Goal: Information Seeking & Learning: Learn about a topic

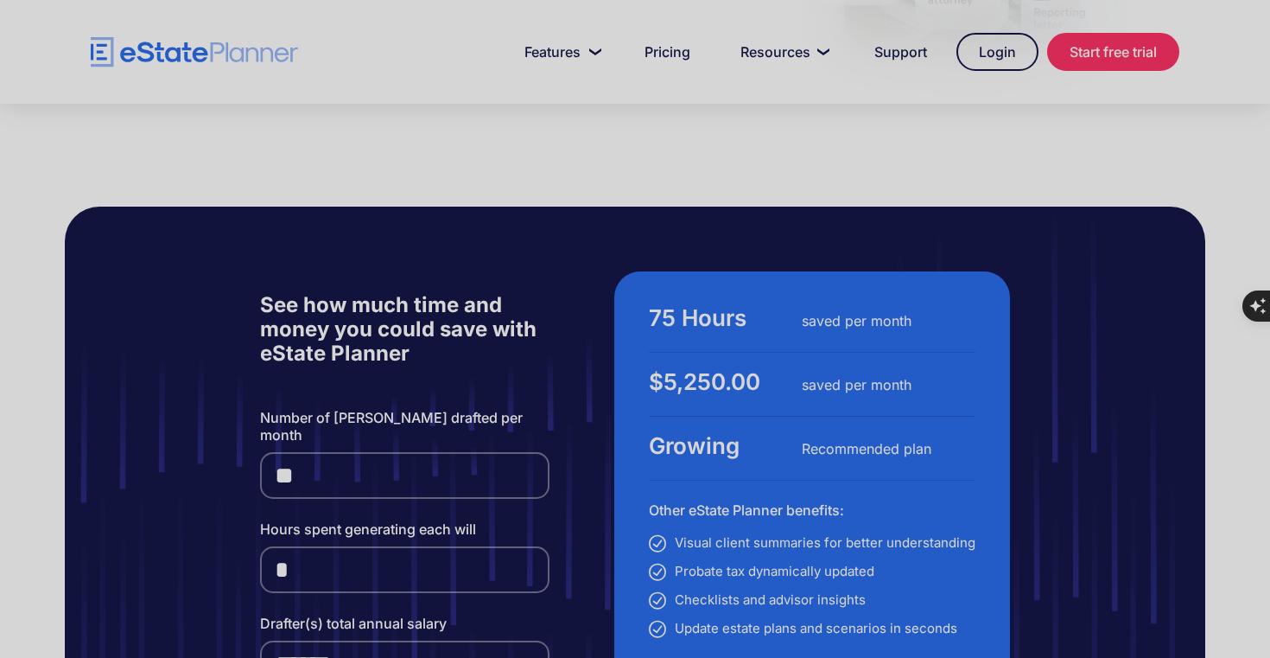
scroll to position [3934, 0]
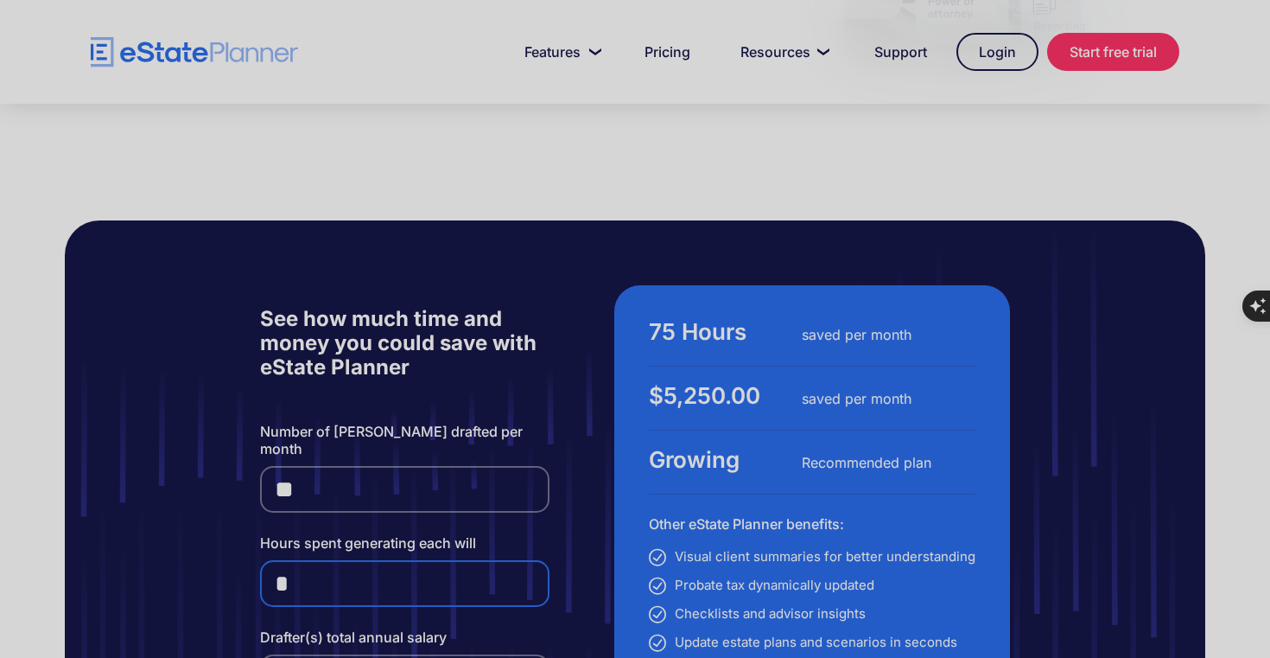
click at [532, 560] on input "*" at bounding box center [405, 583] width 290 height 47
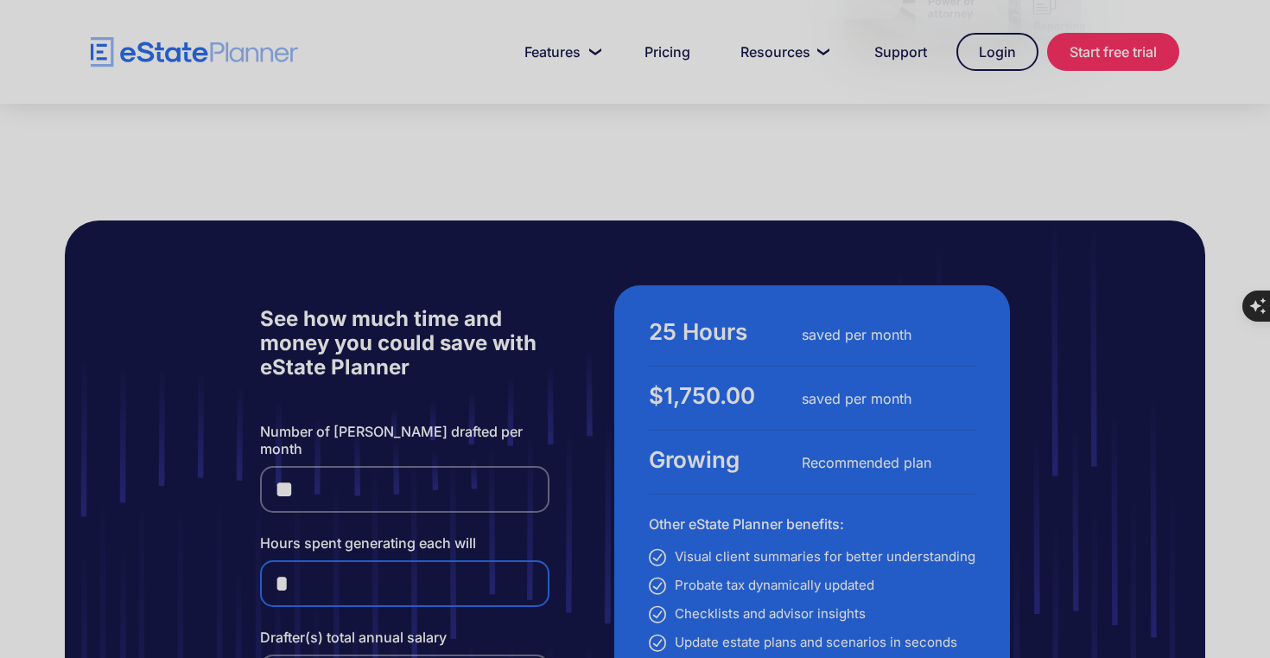
click at [532, 560] on input "*" at bounding box center [405, 583] width 290 height 47
type input "*"
click at [532, 560] on input "*" at bounding box center [405, 583] width 290 height 47
click at [150, 436] on div "See how much time and money you could save with eState Planner Number of wills …" at bounding box center [635, 516] width 1141 height 593
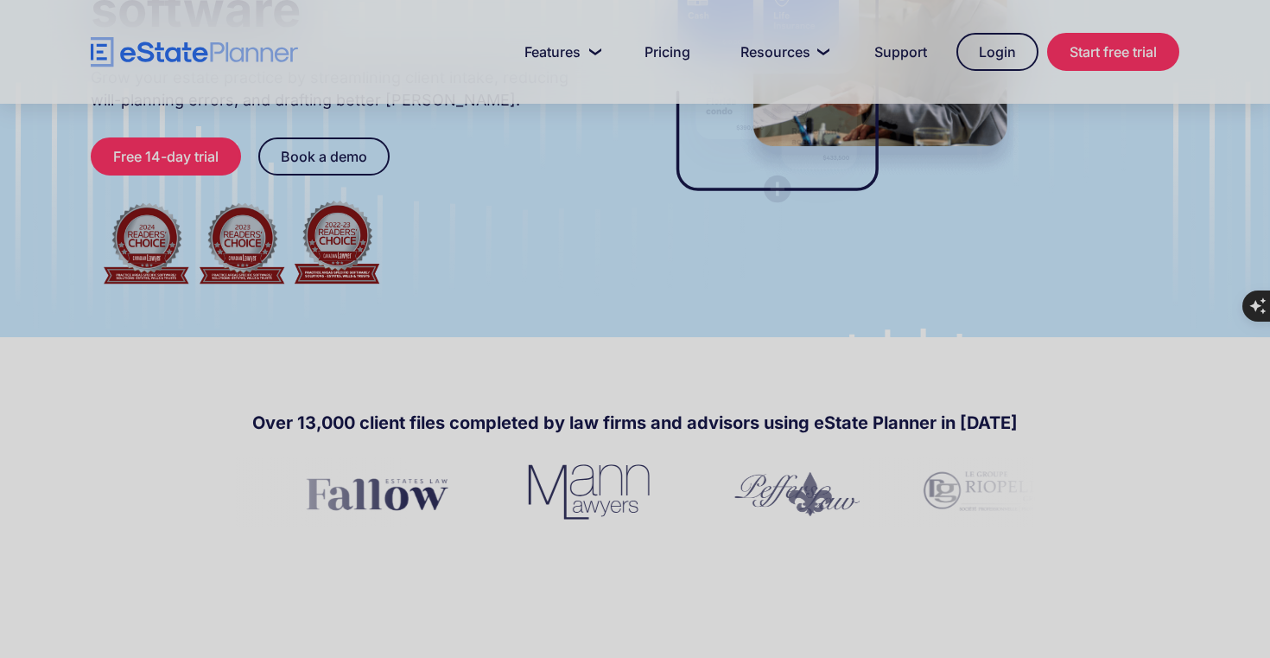
scroll to position [0, 0]
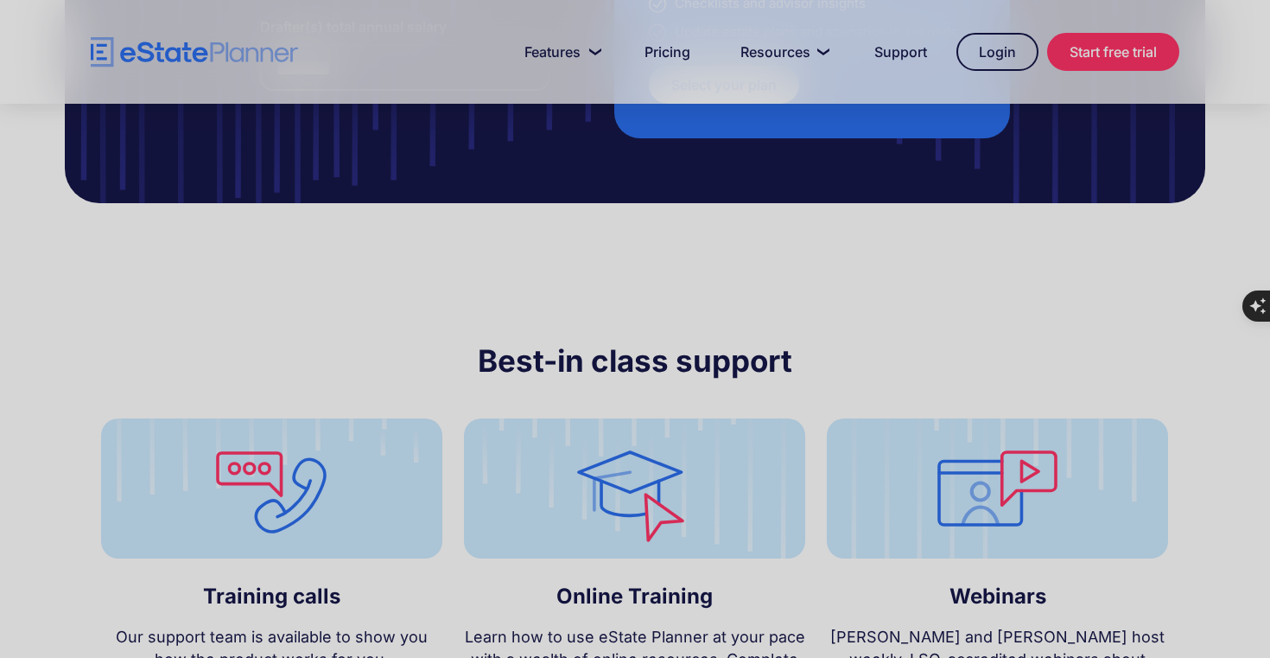
scroll to position [5771, 0]
